Goal: Obtain resource: Download file/media

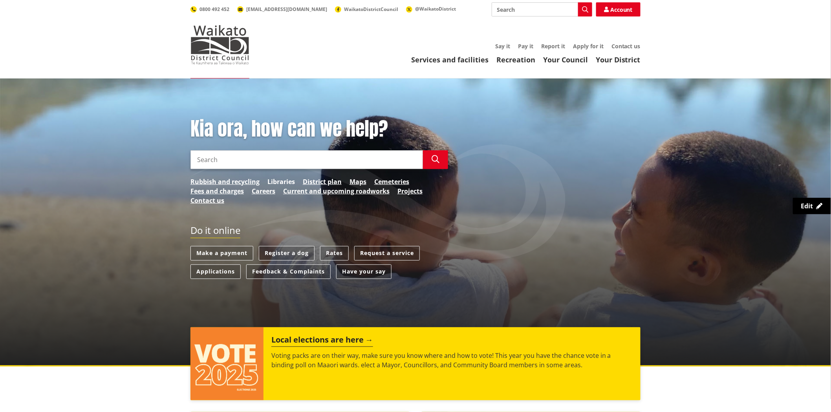
click at [270, 182] on link "Libraries" at bounding box center [280, 181] width 27 height 9
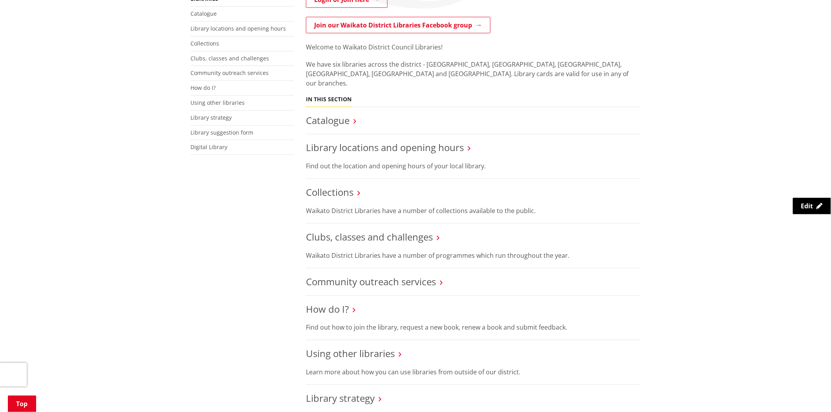
scroll to position [218, 0]
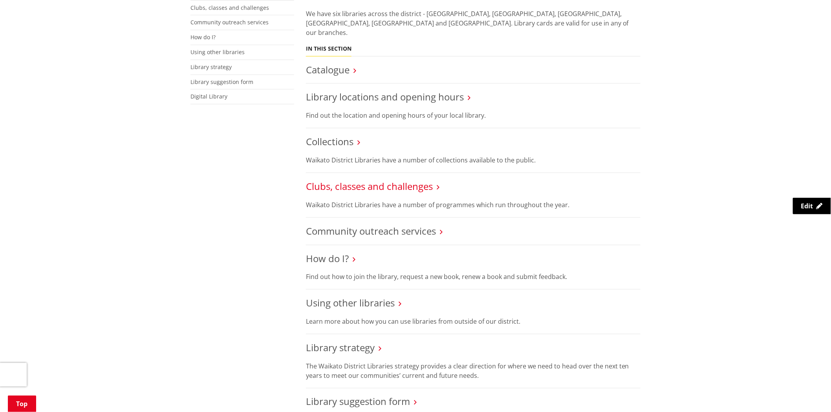
drag, startPoint x: 392, startPoint y: 178, endPoint x: 386, endPoint y: 181, distance: 6.3
click at [392, 180] on link "Clubs, classes and challenges" at bounding box center [369, 186] width 127 height 13
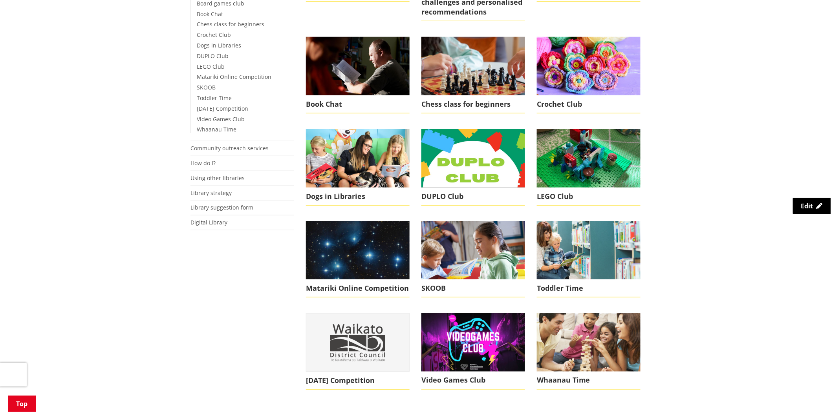
scroll to position [349, 0]
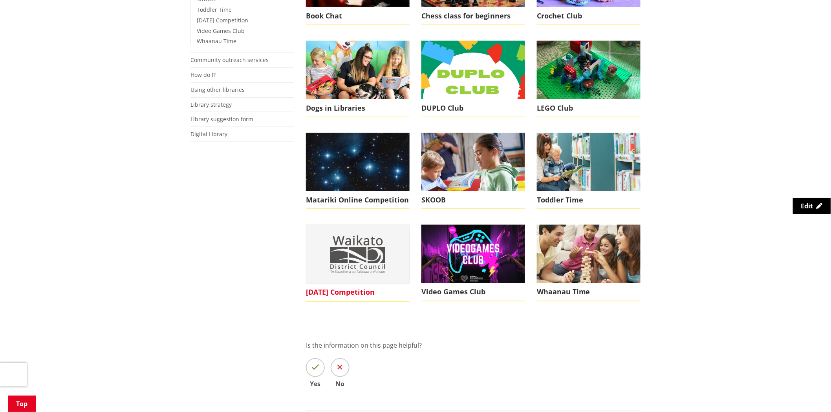
click at [352, 254] on img at bounding box center [357, 254] width 103 height 58
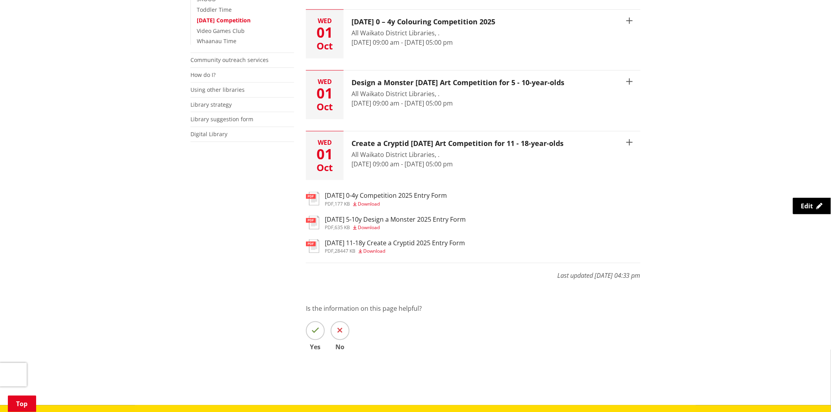
scroll to position [261, 0]
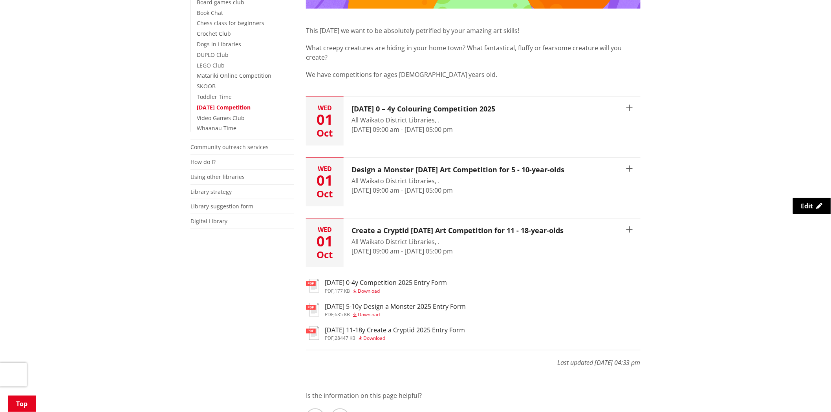
click at [372, 303] on h3 "Halloween 5-10y Design a Monster 2025 Entry Form" at bounding box center [395, 306] width 141 height 7
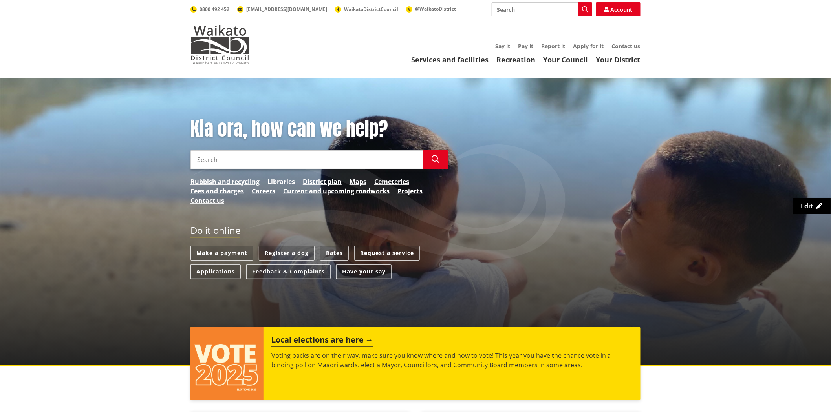
click at [285, 177] on link "Libraries" at bounding box center [280, 181] width 27 height 9
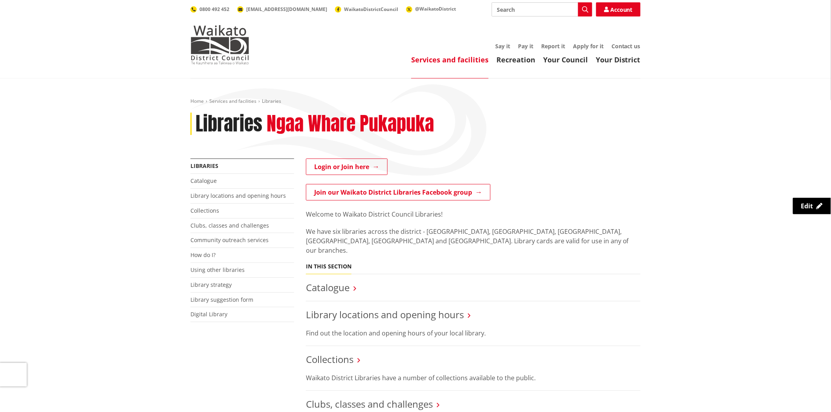
scroll to position [131, 0]
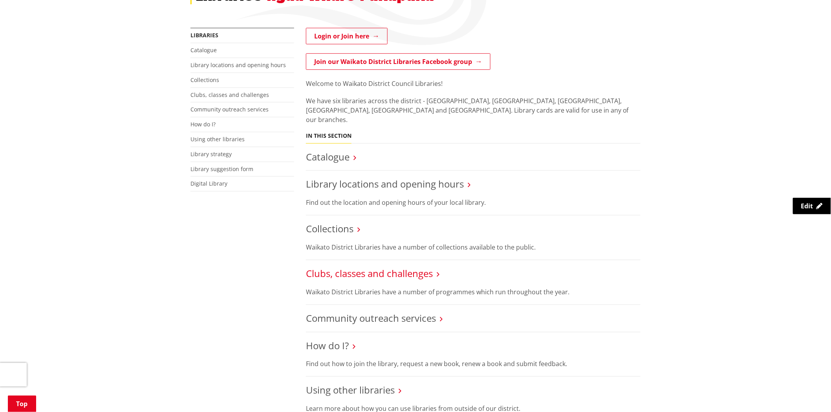
click at [331, 267] on link "Clubs, classes and challenges" at bounding box center [369, 273] width 127 height 13
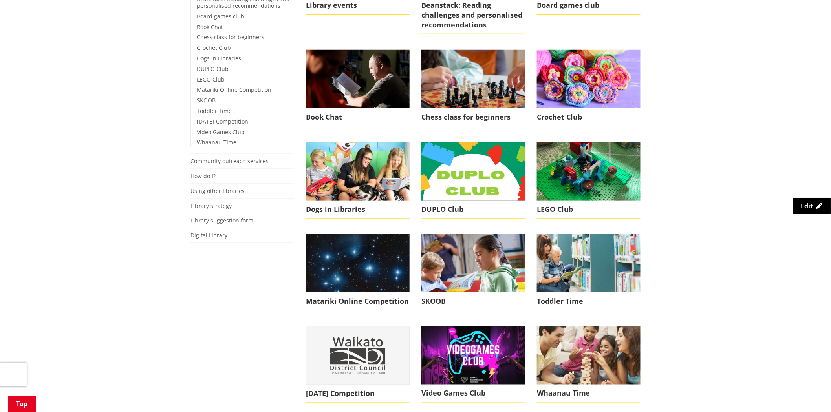
scroll to position [261, 0]
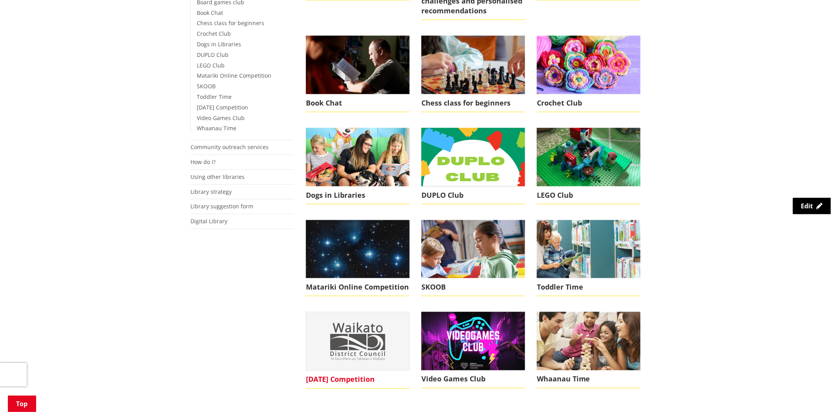
click at [345, 342] on img at bounding box center [357, 341] width 103 height 58
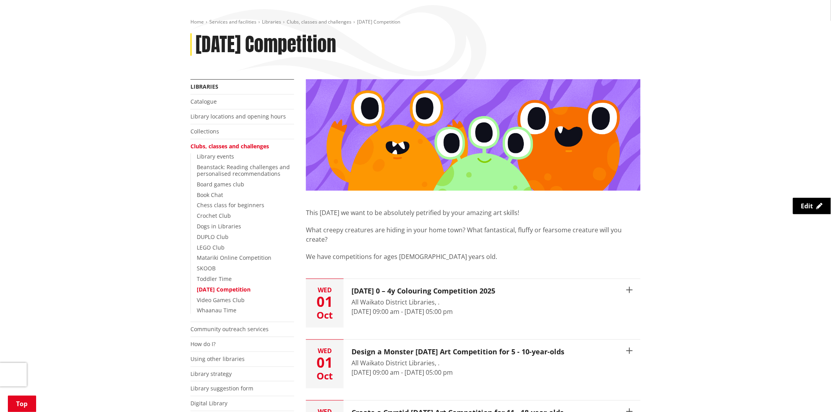
scroll to position [218, 0]
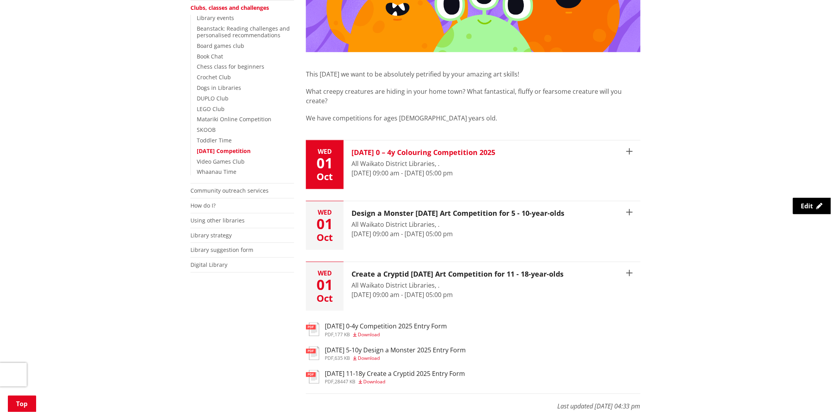
click at [631, 148] on icon "button" at bounding box center [629, 151] width 6 height 6
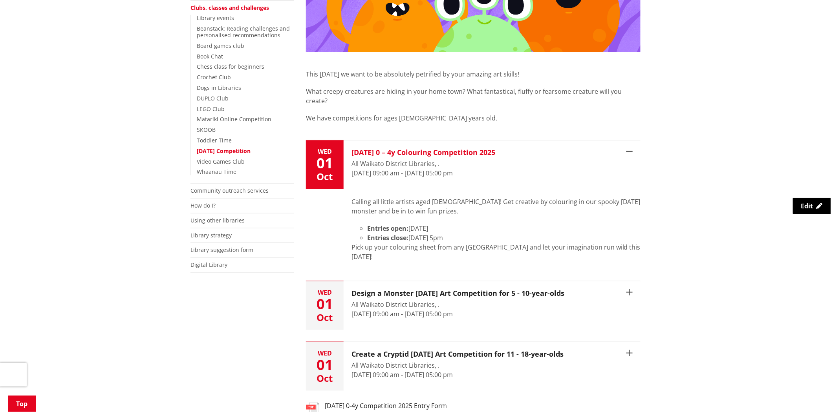
click at [633, 141] on button "[DATE] [DATE] 0 – 4y Colouring Competition 2025 All [GEOGRAPHIC_DATA], . [DATE]…" at bounding box center [473, 165] width 334 height 49
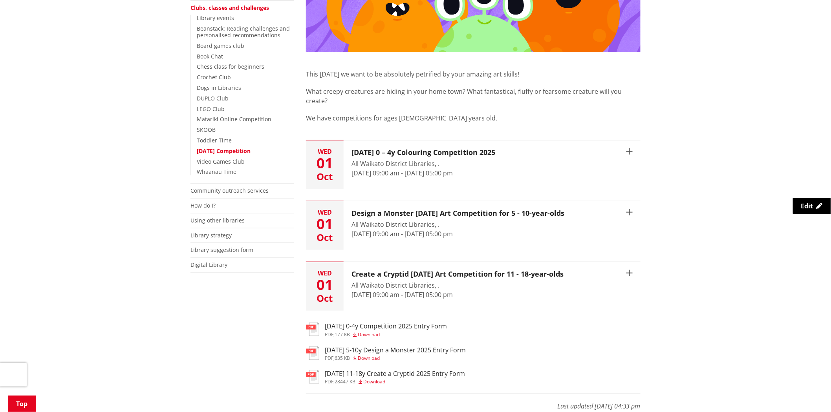
click at [364, 331] on span "Download" at bounding box center [369, 334] width 22 height 7
